Goal: Task Accomplishment & Management: Manage account settings

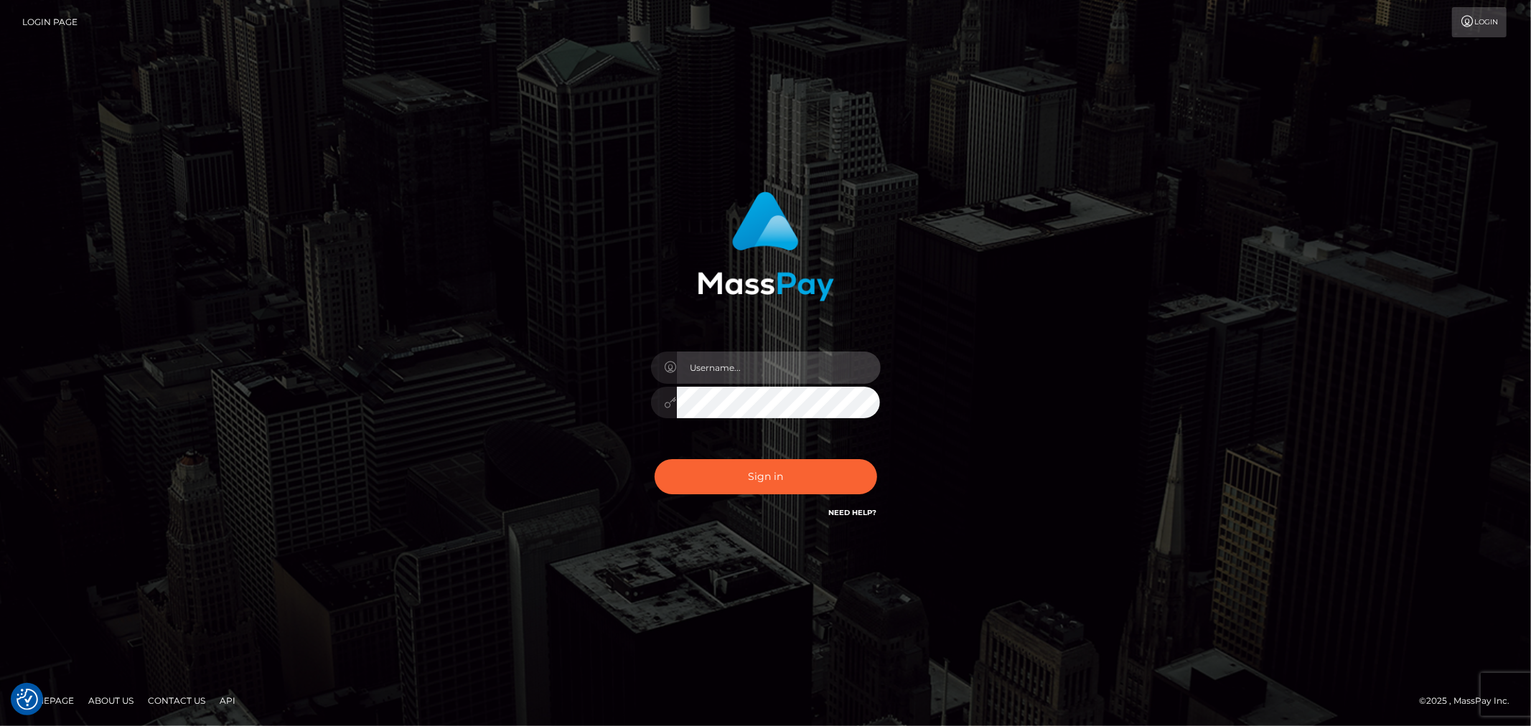
click at [750, 366] on input "text" at bounding box center [779, 368] width 204 height 32
type input "[PERSON_NAME].xcite"
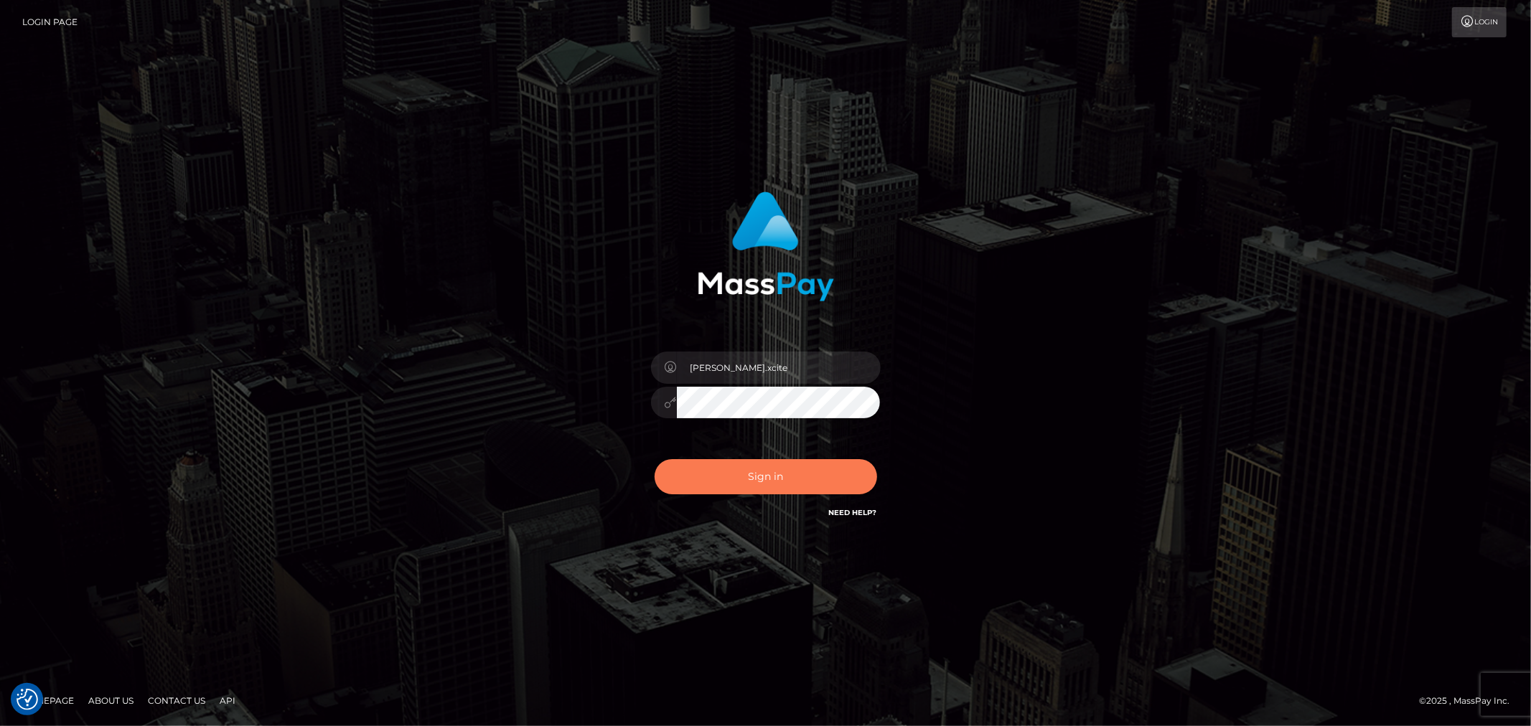
drag, startPoint x: 830, startPoint y: 469, endPoint x: 846, endPoint y: 478, distance: 18.3
click at [828, 469] on button "Sign in" at bounding box center [766, 476] width 223 height 35
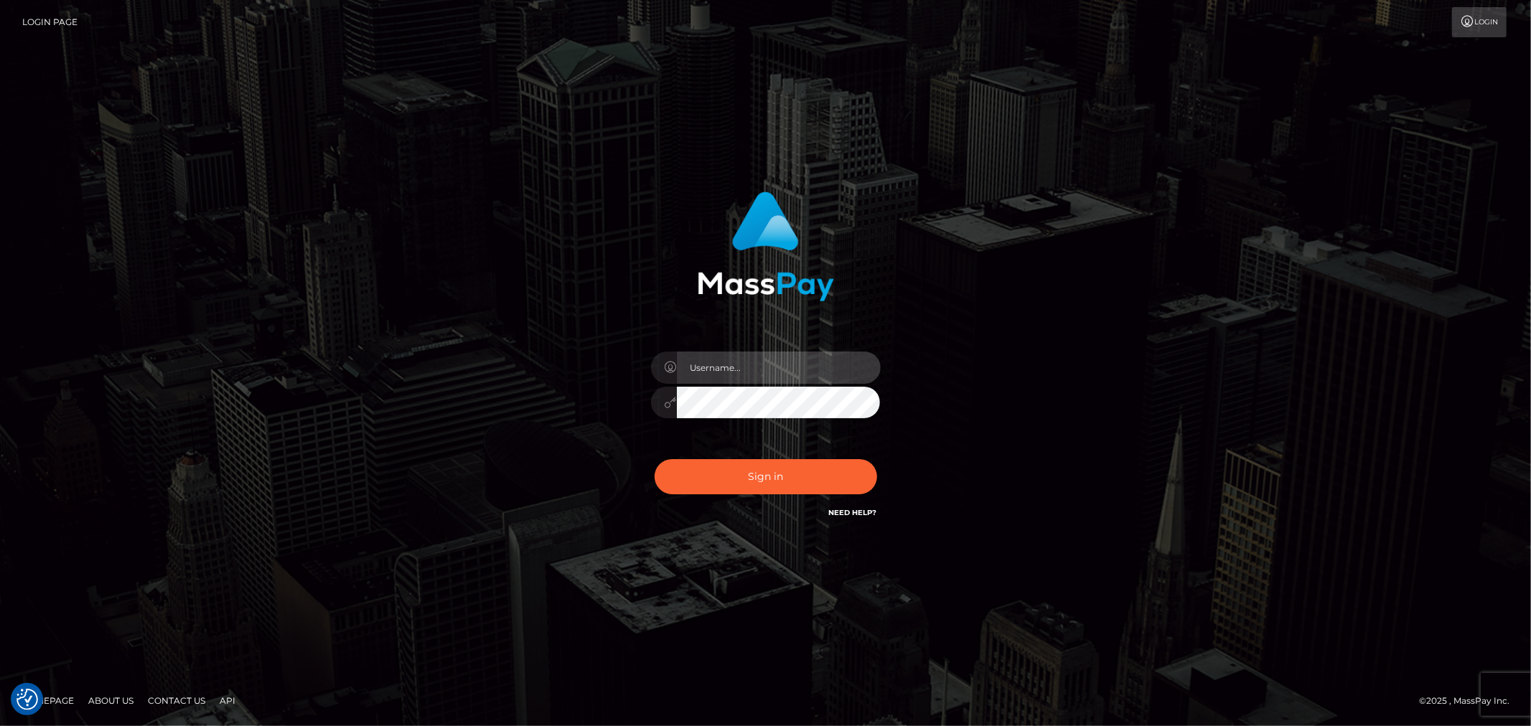
drag, startPoint x: 800, startPoint y: 366, endPoint x: 800, endPoint y: 378, distance: 11.5
click at [800, 366] on input "text" at bounding box center [779, 368] width 204 height 32
type input "Raymundo.xcite"
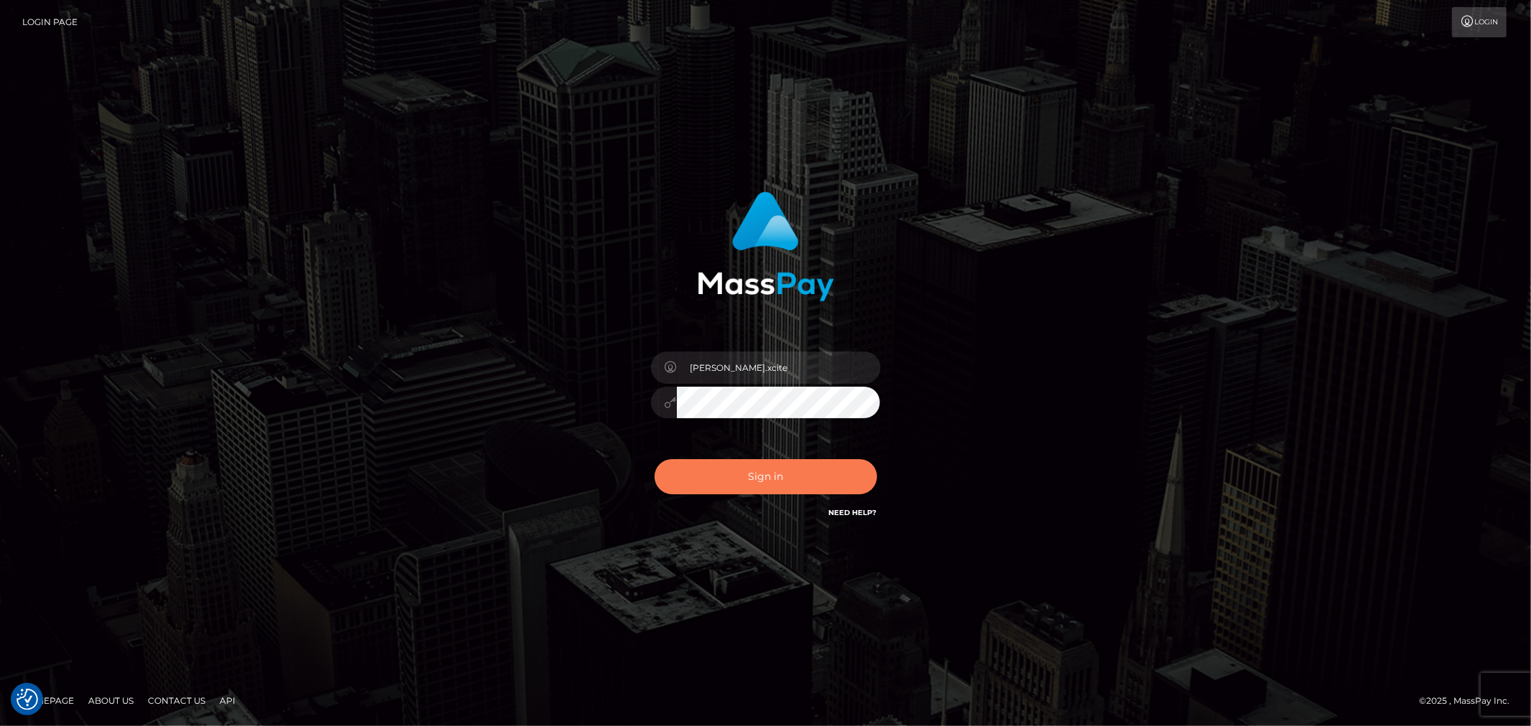
drag, startPoint x: 801, startPoint y: 471, endPoint x: 807, endPoint y: 482, distance: 12.2
click at [800, 471] on button "Sign in" at bounding box center [766, 476] width 223 height 35
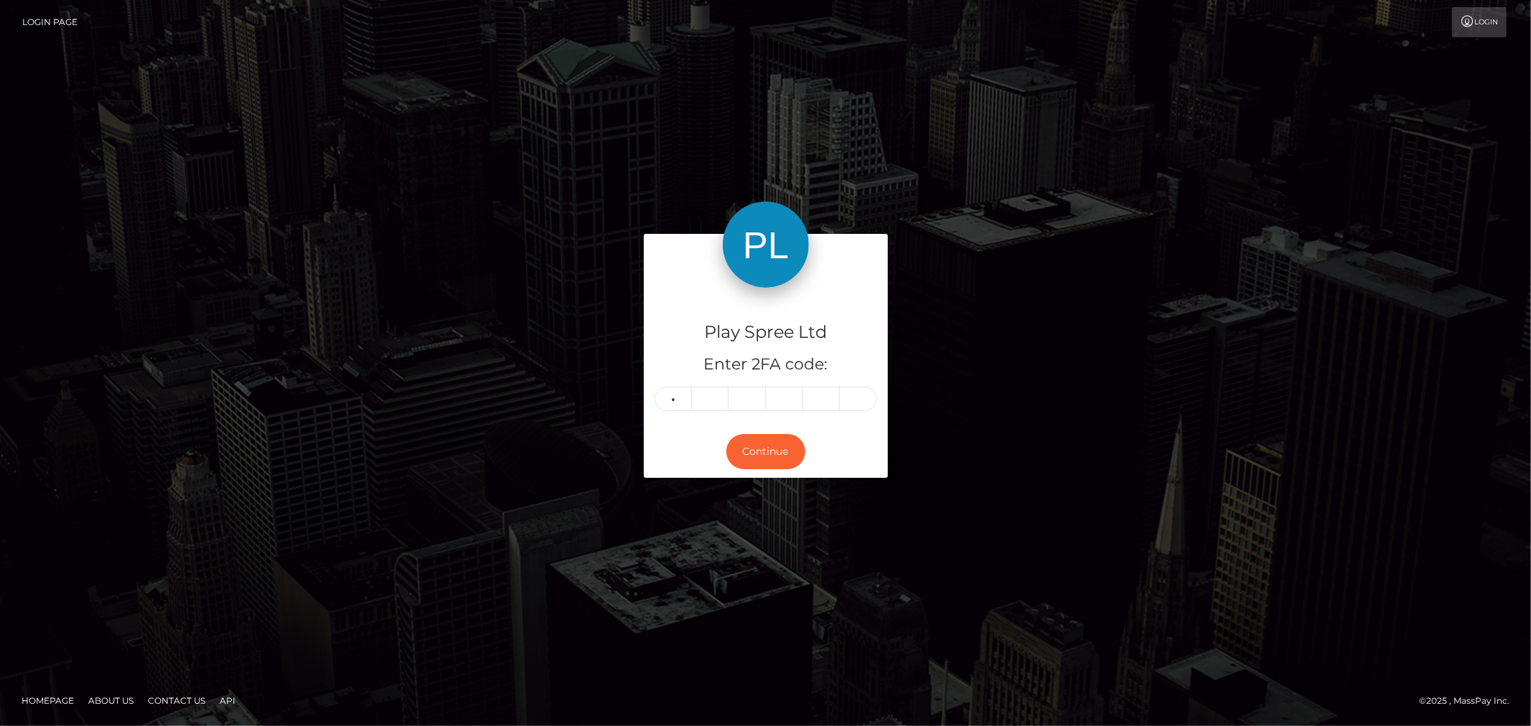
type input "4"
type input "2"
type input "4"
type input "6"
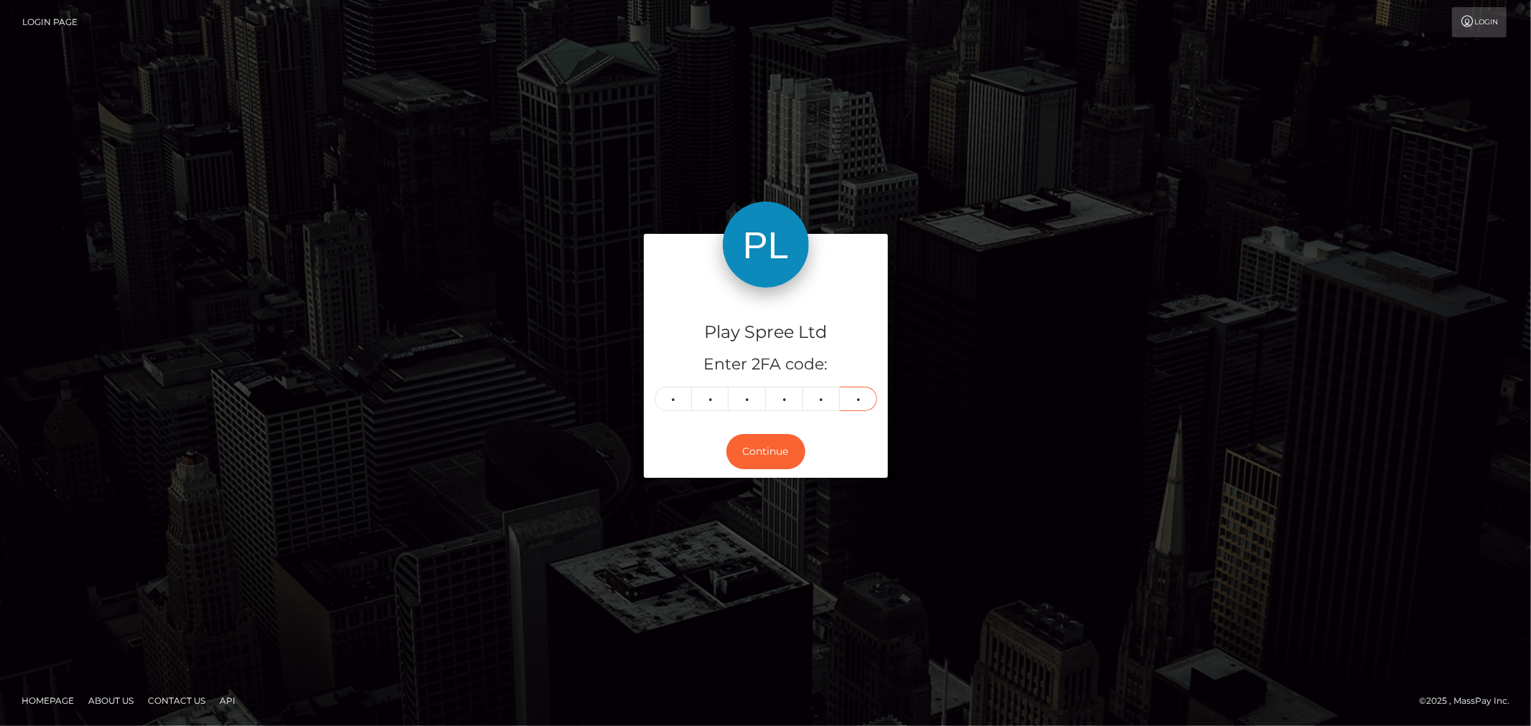
type input "1"
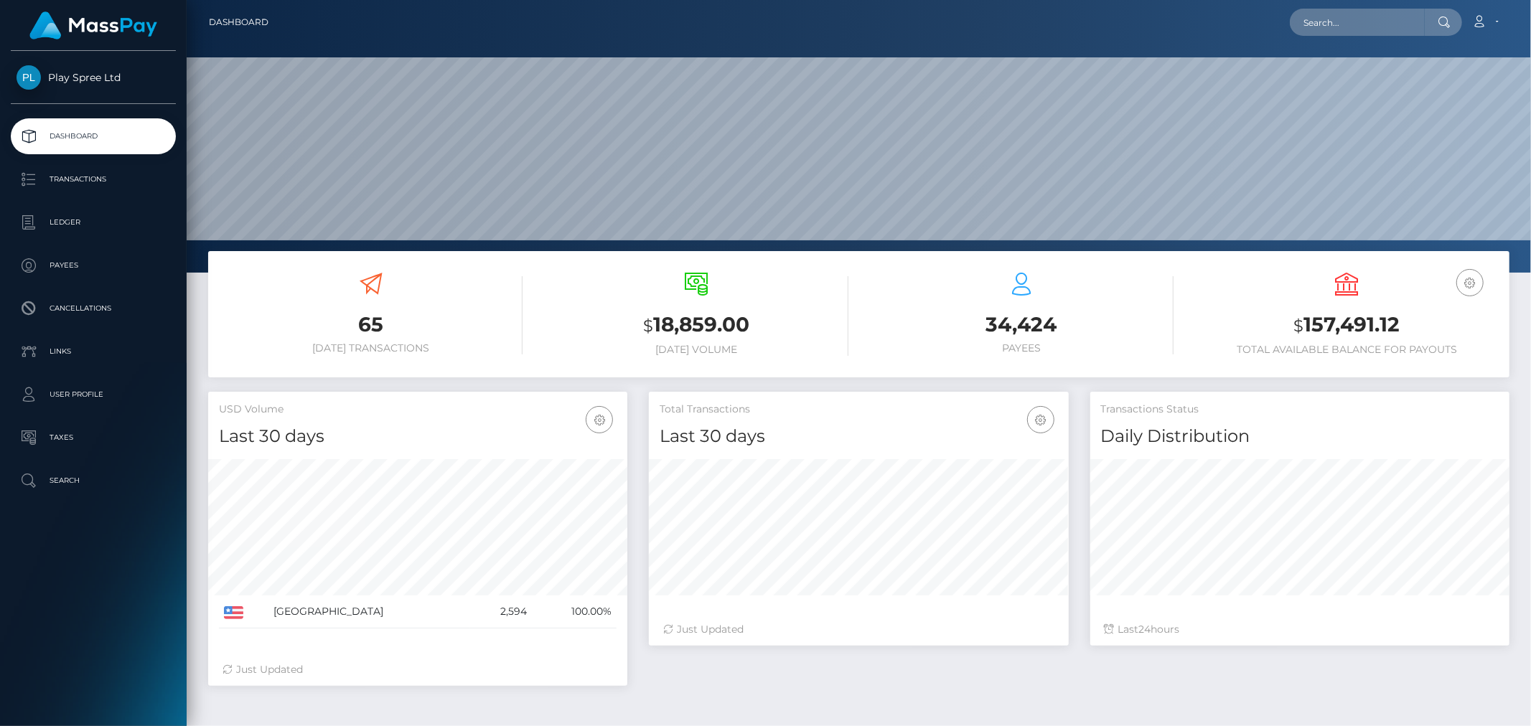
scroll to position [254, 419]
click at [1336, 312] on h3 "$ 157,491.12" at bounding box center [1347, 325] width 304 height 29
drag, startPoint x: 1336, startPoint y: 312, endPoint x: 1493, endPoint y: 324, distance: 156.9
click at [1337, 312] on h3 "$ 157,491.12" at bounding box center [1347, 325] width 304 height 29
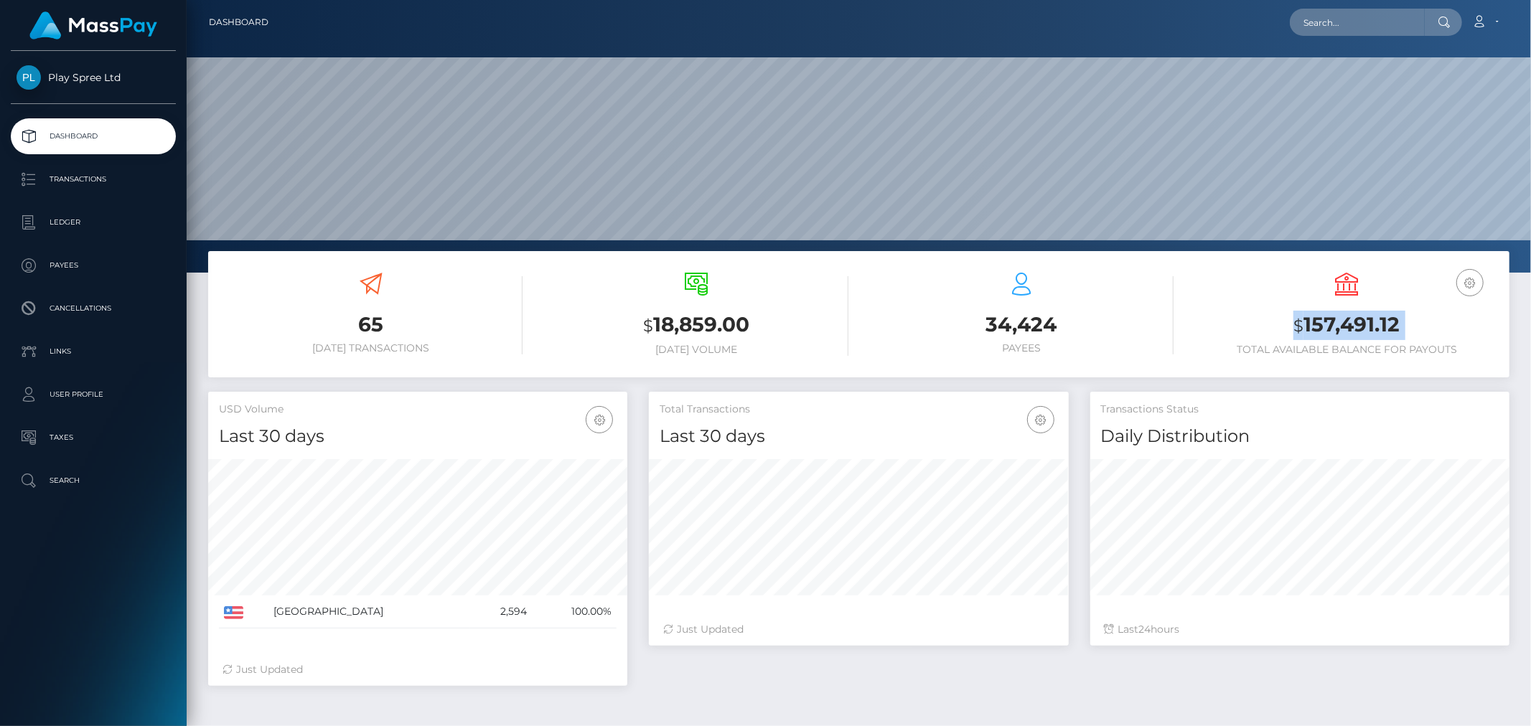
copy div "$ 157,491.12"
